Goal: Check status: Check status

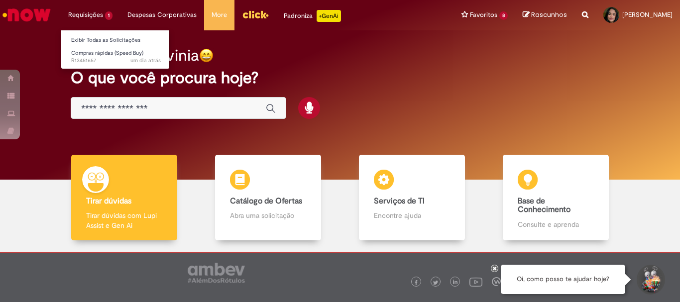
click at [87, 16] on li "Requisições 1 Exibir Todas as Solicitações Compras rápidas (Speed Buy) um dia a…" at bounding box center [90, 15] width 59 height 30
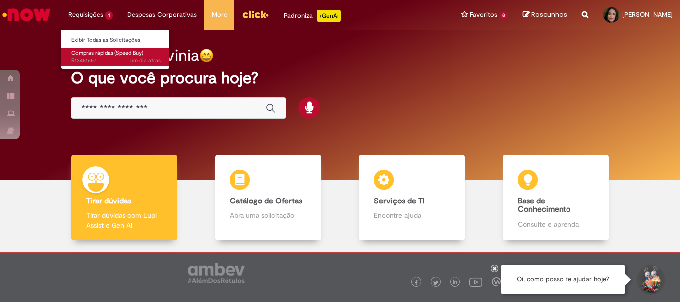
click at [97, 49] on span "Compras rápidas (Speed Buy)" at bounding box center [107, 52] width 72 height 7
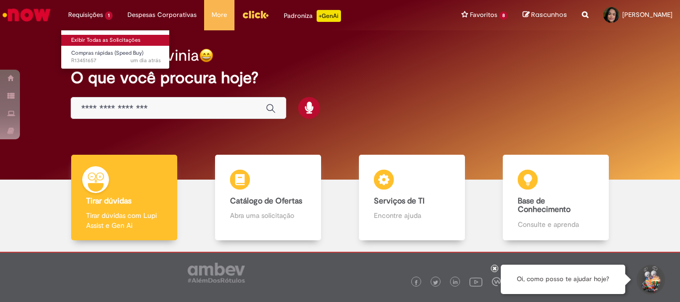
click at [107, 37] on link "Exibir Todas as Solicitações" at bounding box center [115, 40] width 109 height 11
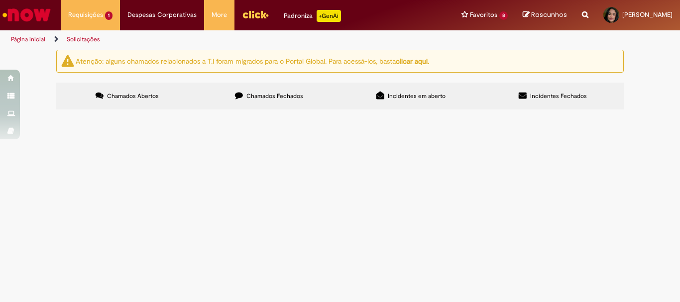
click at [0, 0] on span "R13451657" at bounding box center [0, 0] width 0 height 0
click at [0, 0] on span "Compras rápidas (Speed Buy)" at bounding box center [0, 0] width 0 height 0
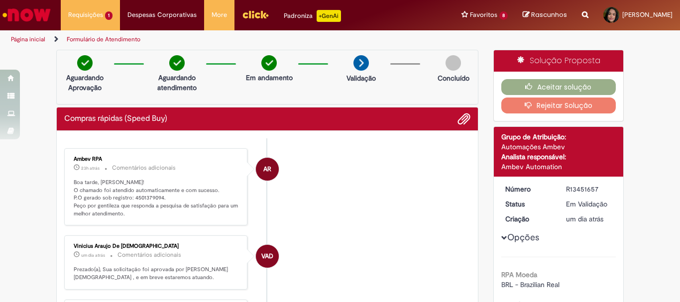
drag, startPoint x: 161, startPoint y: 138, endPoint x: 108, endPoint y: 136, distance: 53.8
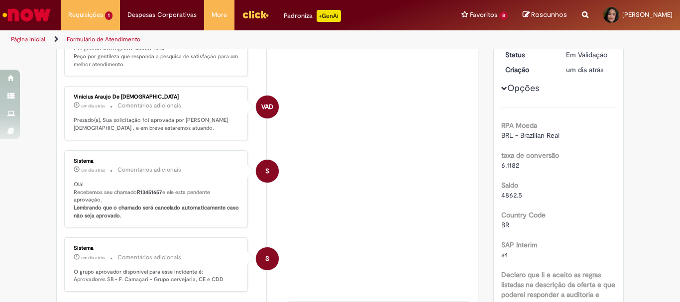
scroll to position [100, 0]
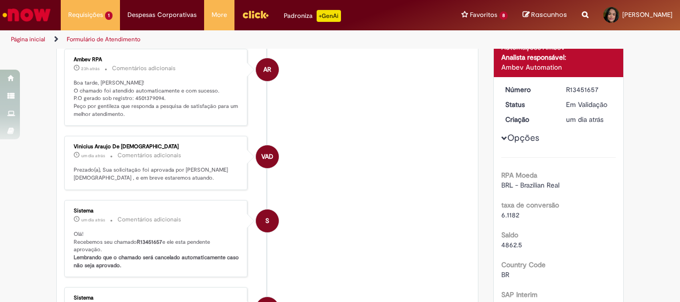
click at [160, 100] on p "Boa tarde, [PERSON_NAME]! O chamado foi atendido automaticamente e com sucesso.…" at bounding box center [157, 98] width 166 height 39
drag, startPoint x: 157, startPoint y: 98, endPoint x: 127, endPoint y: 100, distance: 30.4
click at [127, 100] on p "Boa tarde, [PERSON_NAME]! O chamado foi atendido automaticamente e com sucesso.…" at bounding box center [157, 98] width 166 height 39
click at [134, 105] on p "Boa tarde, [PERSON_NAME]! O chamado foi atendido automaticamente e com sucesso.…" at bounding box center [157, 98] width 166 height 39
drag, startPoint x: 156, startPoint y: 98, endPoint x: 140, endPoint y: 97, distance: 16.5
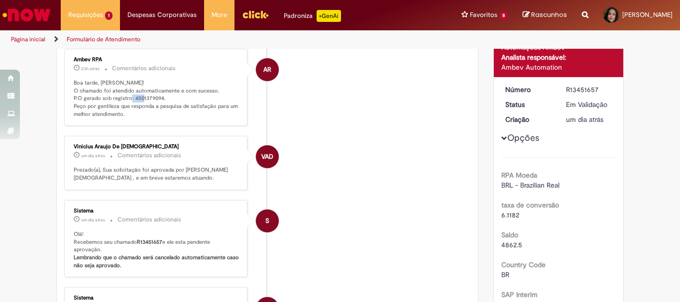
click at [140, 97] on p "Boa tarde, [PERSON_NAME]! O chamado foi atendido automaticamente e com sucesso.…" at bounding box center [157, 98] width 166 height 39
click at [143, 98] on p "Boa tarde, [PERSON_NAME]! O chamado foi atendido automaticamente e com sucesso.…" at bounding box center [157, 98] width 166 height 39
drag, startPoint x: 158, startPoint y: 100, endPoint x: 130, endPoint y: 98, distance: 27.9
click at [130, 98] on p "Boa tarde, [PERSON_NAME]! O chamado foi atendido automaticamente e com sucesso.…" at bounding box center [157, 98] width 166 height 39
copy p "4501379094"
